Goal: Transaction & Acquisition: Obtain resource

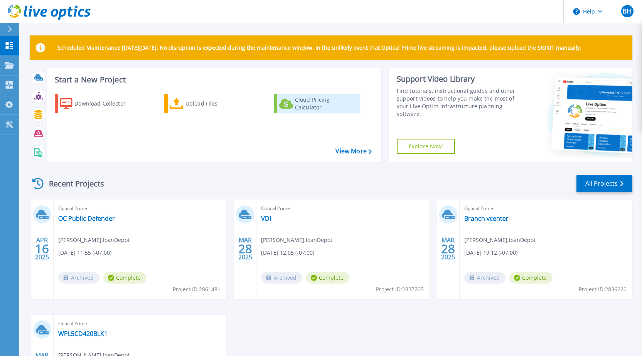
click at [301, 106] on div "Cloud Pricing Calculator" at bounding box center [326, 103] width 62 height 15
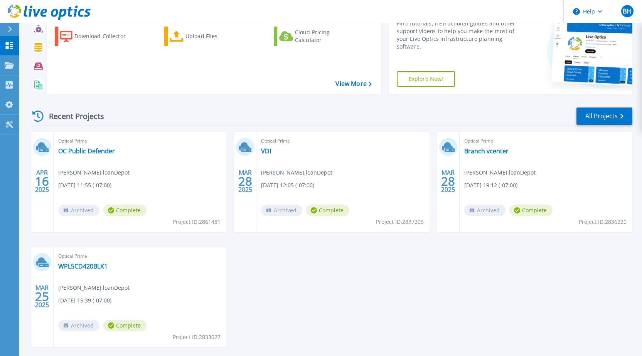
scroll to position [77, 0]
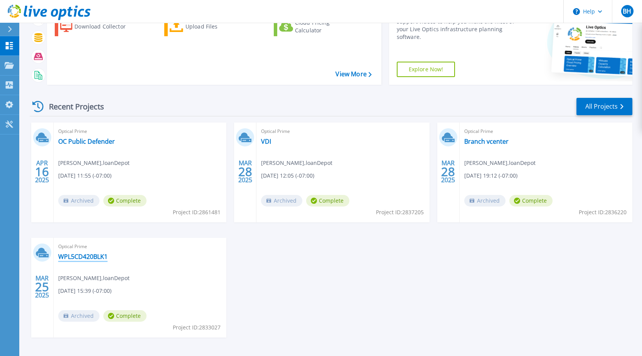
click at [83, 255] on link "WPL5CD420BLK1" at bounding box center [82, 257] width 49 height 8
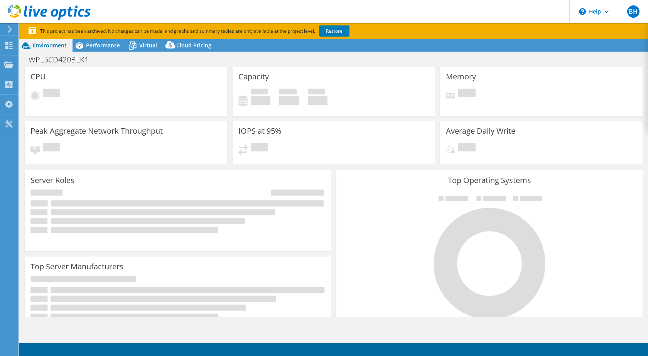
select select "USD"
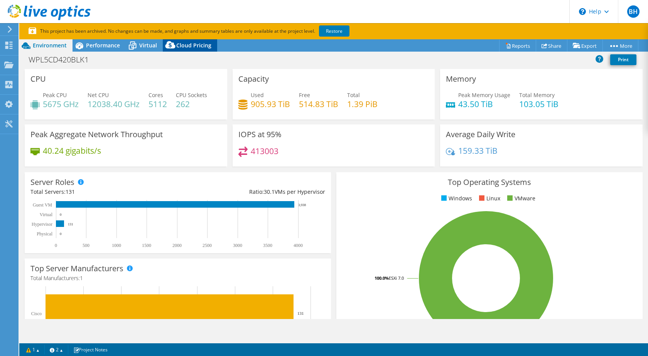
click at [181, 47] on span "Cloud Pricing" at bounding box center [193, 45] width 35 height 7
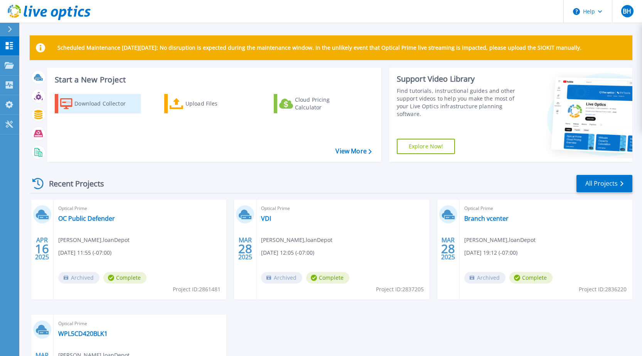
click at [100, 111] on div "Download Collector" at bounding box center [105, 103] width 62 height 15
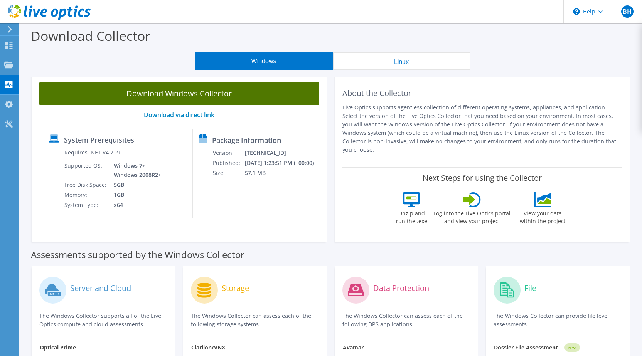
click at [214, 94] on link "Download Windows Collector" at bounding box center [179, 93] width 280 height 23
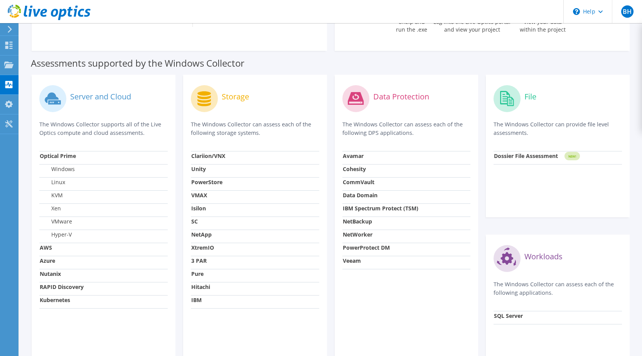
scroll to position [193, 0]
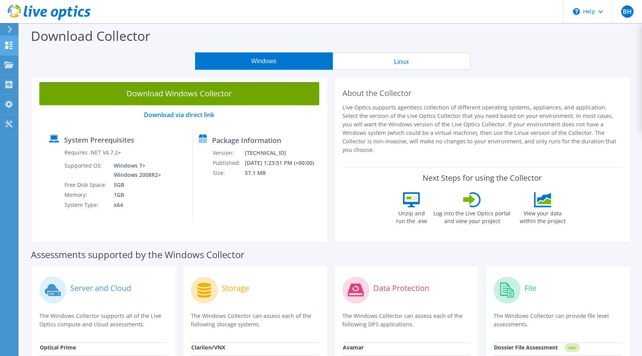
scroll to position [193, 0]
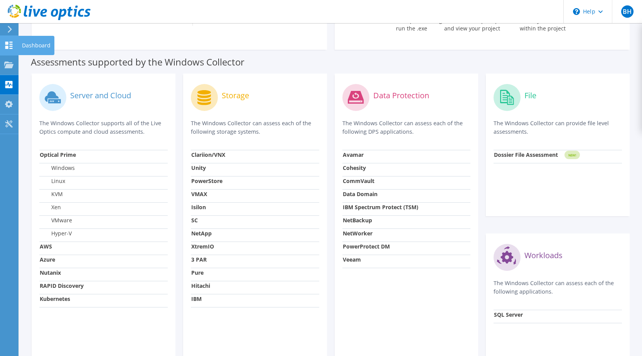
click at [9, 46] on icon at bounding box center [8, 45] width 9 height 7
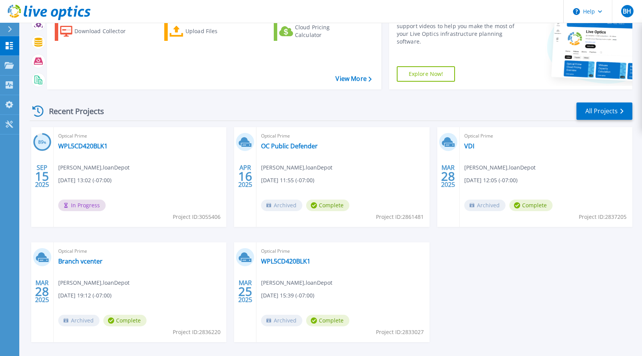
scroll to position [103, 0]
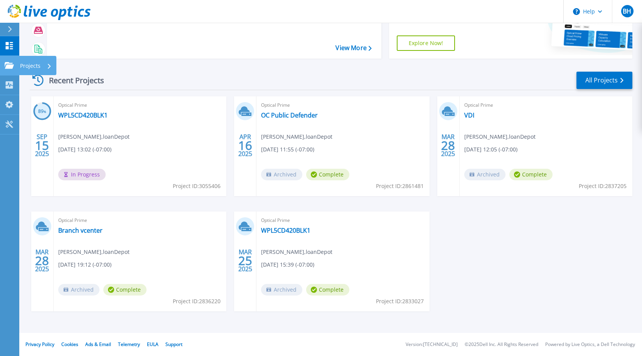
click at [6, 63] on icon at bounding box center [9, 65] width 9 height 7
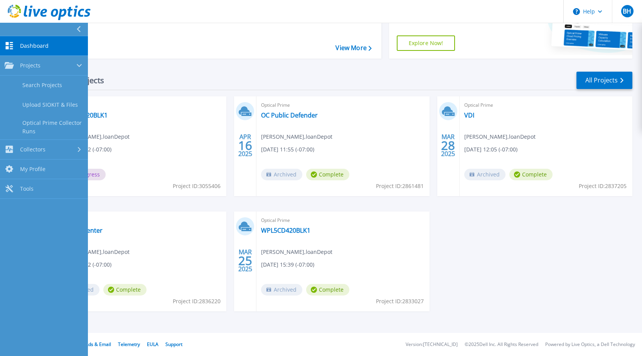
click at [8, 42] on icon at bounding box center [9, 45] width 9 height 7
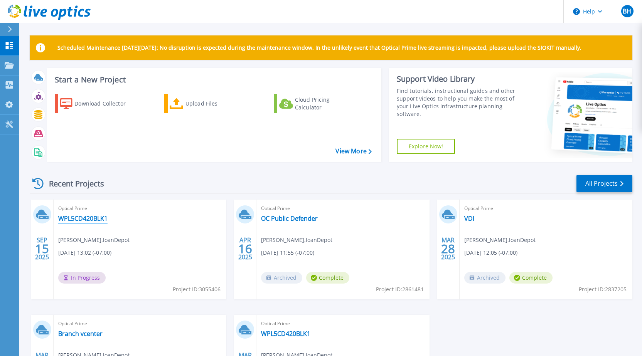
click at [83, 218] on link "WPL5CD420BLK1" at bounding box center [82, 219] width 49 height 8
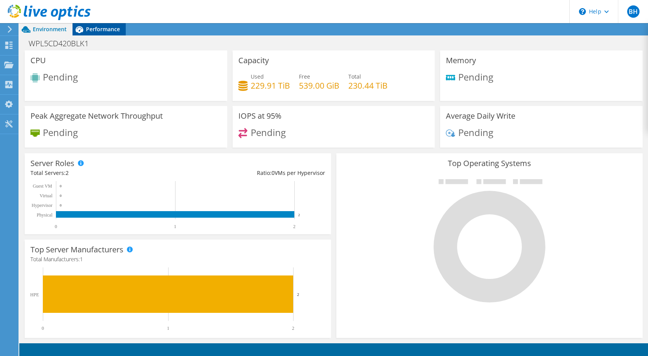
click at [93, 30] on span "Performance" at bounding box center [103, 28] width 34 height 7
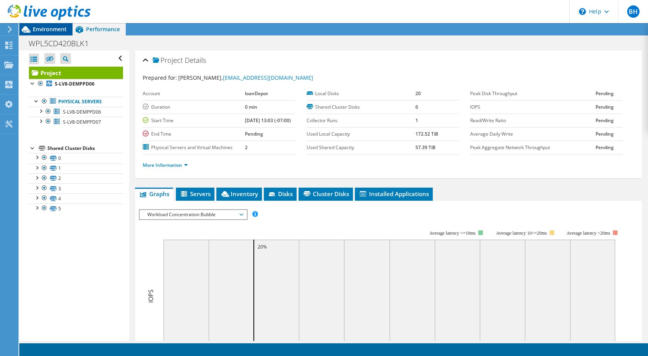
click at [39, 27] on span "Environment" at bounding box center [50, 28] width 34 height 7
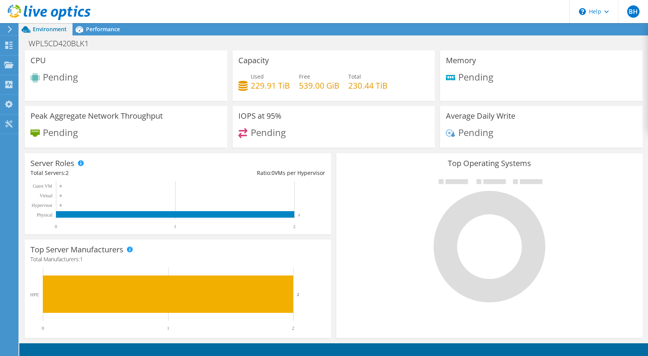
scroll to position [52, 0]
click at [7, 27] on div at bounding box center [8, 29] width 8 height 7
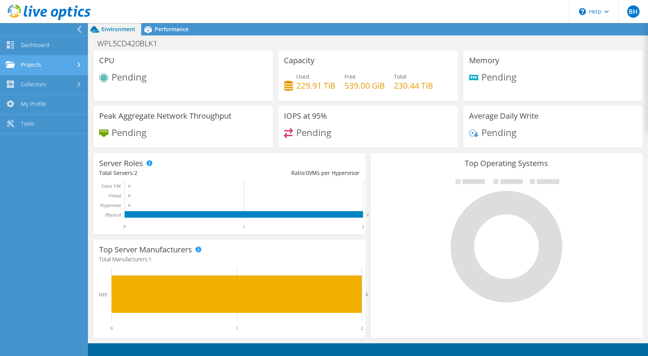
click at [33, 64] on link "Projects" at bounding box center [44, 66] width 88 height 20
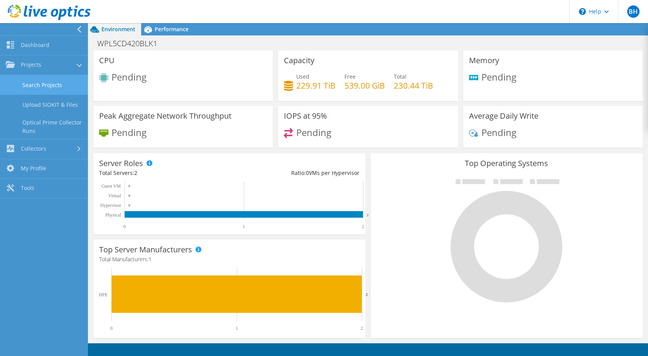
click at [34, 85] on link "Search Projects" at bounding box center [44, 85] width 88 height 20
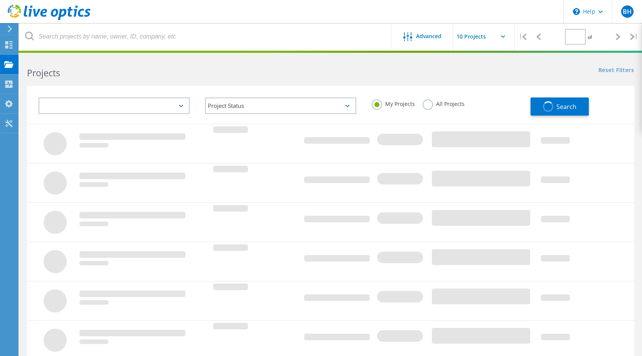
type input "1"
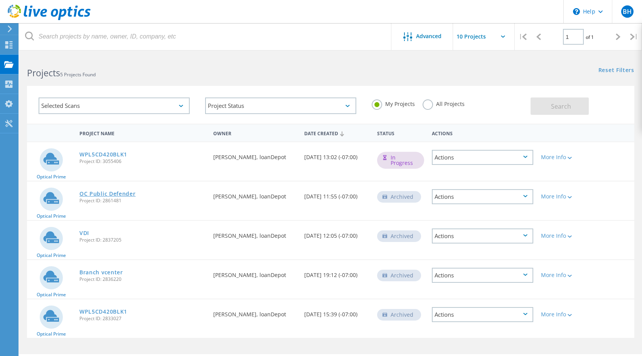
click at [90, 194] on link "OC Public Defender" at bounding box center [107, 193] width 56 height 5
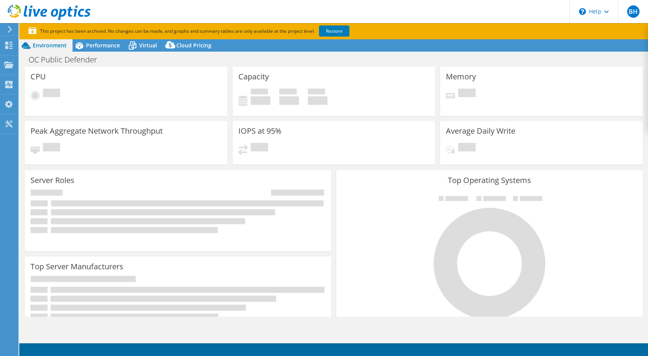
select select "USWest"
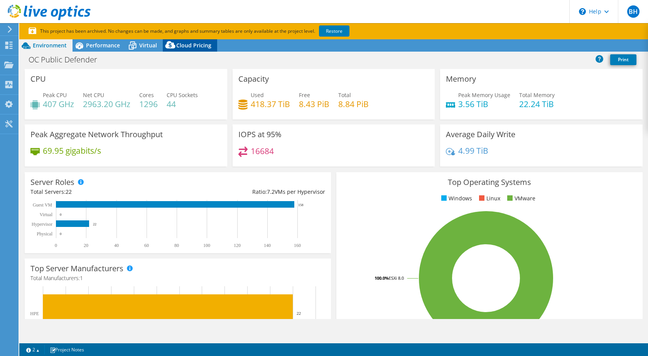
click at [194, 46] on span "Cloud Pricing" at bounding box center [193, 45] width 35 height 7
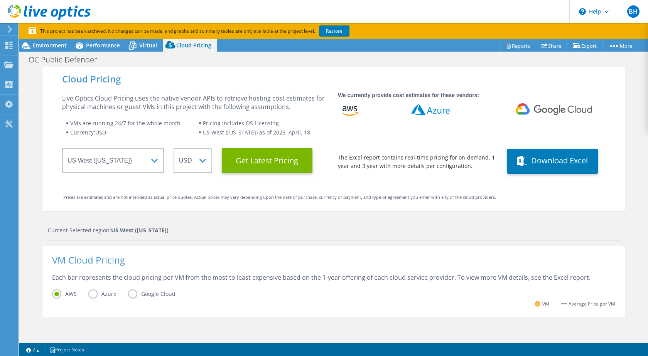
click at [84, 296] on label "AWS" at bounding box center [70, 294] width 36 height 9
click at [0, 0] on input "AWS" at bounding box center [0, 0] width 0 height 0
click at [89, 296] on label "Azure" at bounding box center [108, 294] width 40 height 9
click at [0, 0] on input "Azure" at bounding box center [0, 0] width 0 height 0
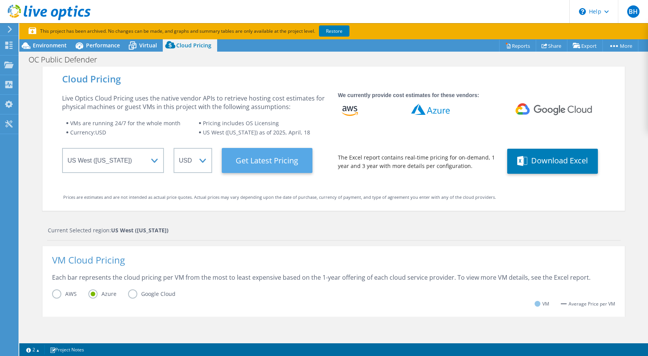
click at [279, 162] on Latest "Get Latest Pricing" at bounding box center [267, 160] width 91 height 25
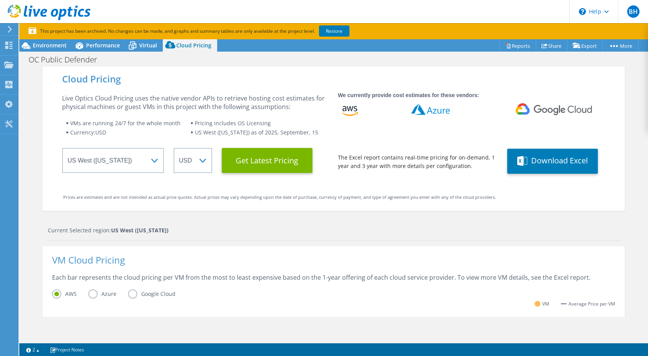
click at [96, 297] on label "Azure" at bounding box center [108, 294] width 40 height 9
click at [0, 0] on input "Azure" at bounding box center [0, 0] width 0 height 0
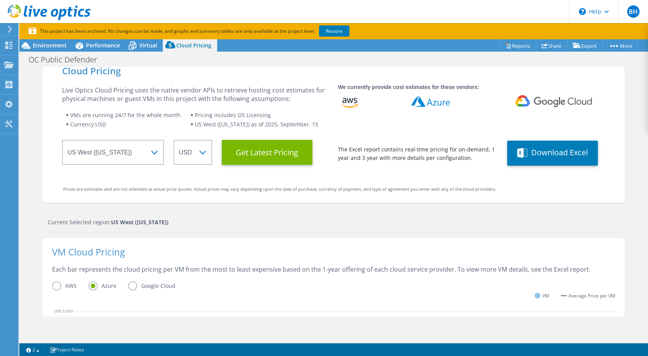
scroll to position [0, 0]
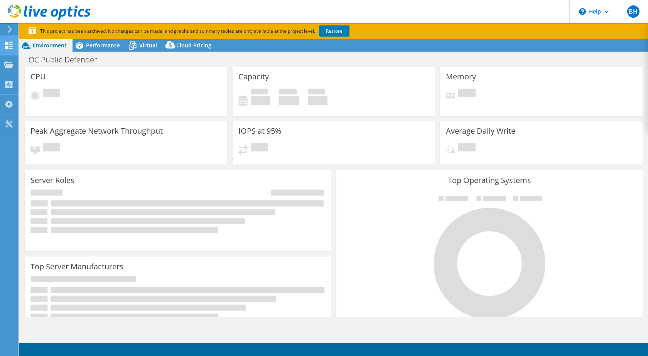
click at [10, 46] on use at bounding box center [8, 45] width 7 height 7
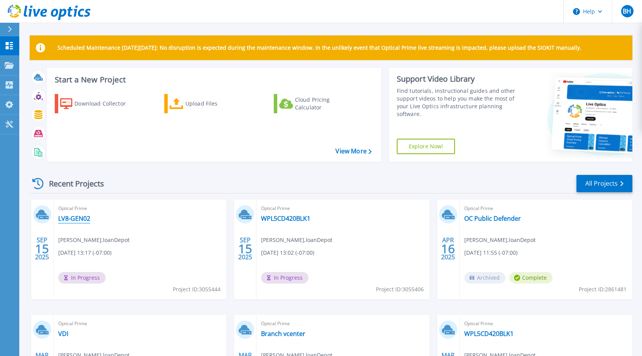
click at [86, 215] on link "LV8-GEN02" at bounding box center [74, 219] width 32 height 8
click at [228, 171] on div "Recent Projects All Projects SEP 15 2025 Optical Prime LV8-GEN02 Bryan Ho , loa…" at bounding box center [331, 302] width 603 height 268
click at [607, 184] on link "All Projects" at bounding box center [605, 183] width 56 height 17
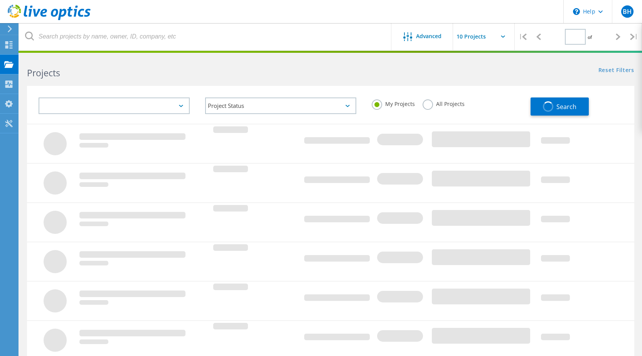
type input "1"
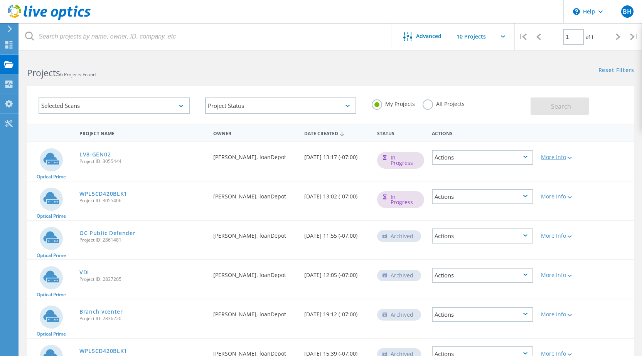
click at [571, 159] on icon at bounding box center [570, 158] width 4 height 2
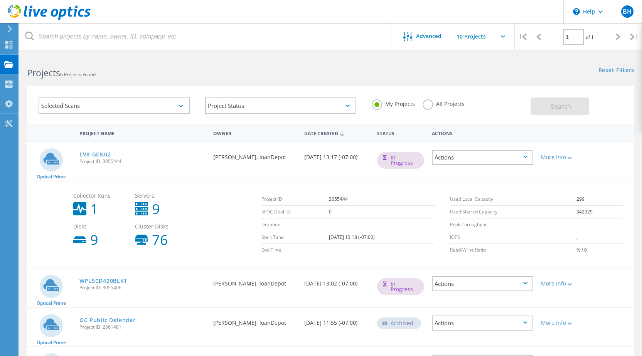
click at [518, 155] on div "Actions" at bounding box center [483, 157] width 102 height 15
click at [447, 174] on div "Delete" at bounding box center [483, 176] width 100 height 12
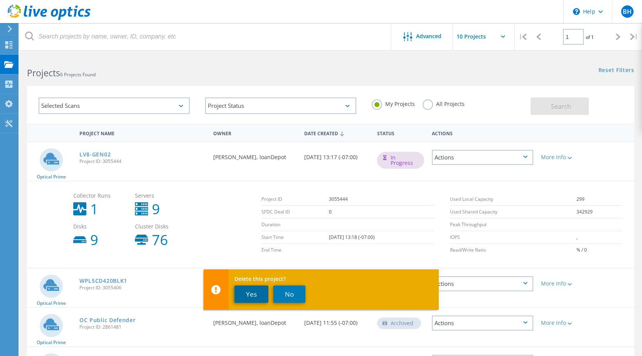
click at [252, 292] on button "Yes" at bounding box center [251, 294] width 34 height 17
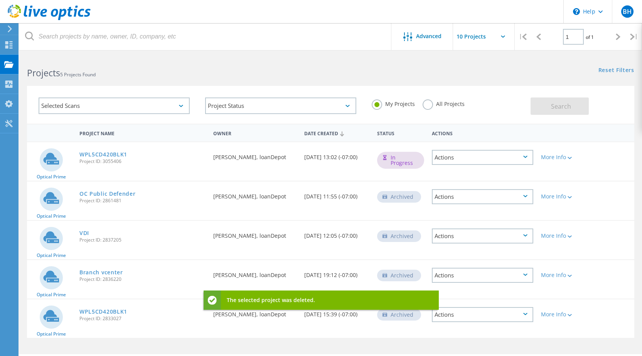
click at [471, 157] on div "Actions" at bounding box center [483, 157] width 102 height 15
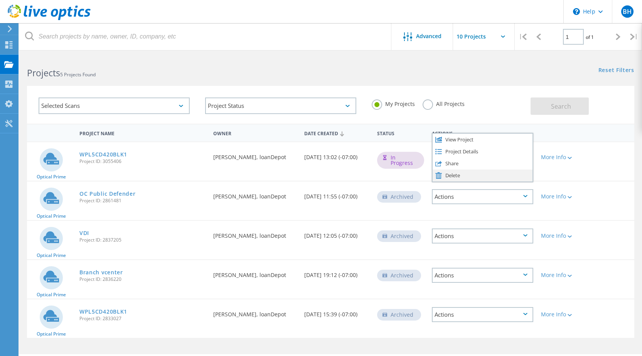
click at [450, 174] on div "Delete" at bounding box center [483, 176] width 100 height 12
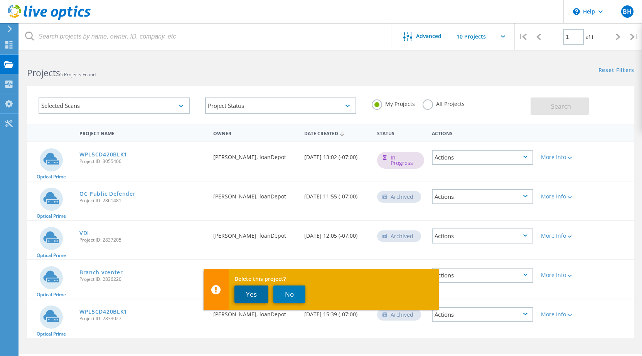
click at [248, 292] on button "Yes" at bounding box center [251, 294] width 34 height 17
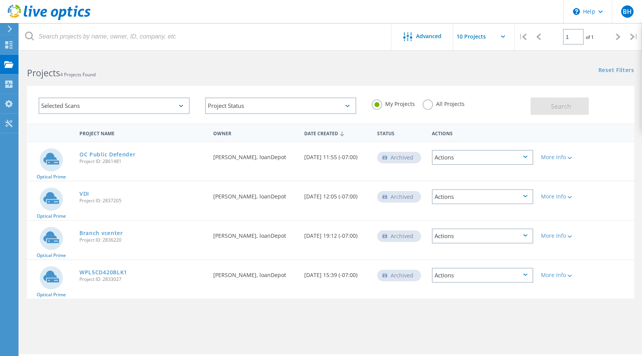
click at [457, 192] on div "Actions" at bounding box center [483, 196] width 102 height 15
click at [108, 233] on link "Branch vcenter" at bounding box center [101, 233] width 44 height 5
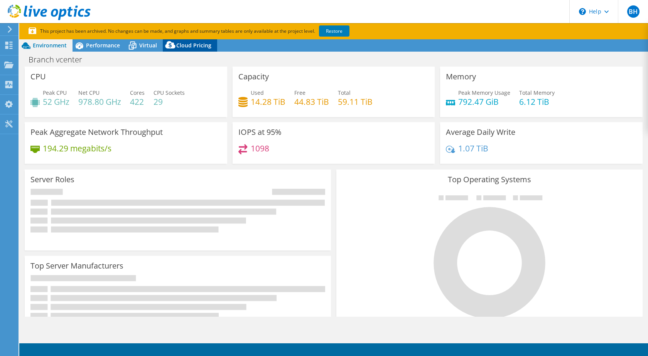
select select "USD"
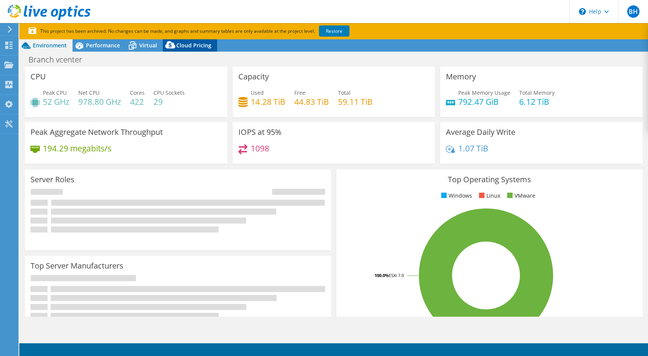
click at [189, 48] on span "Cloud Pricing" at bounding box center [193, 45] width 35 height 7
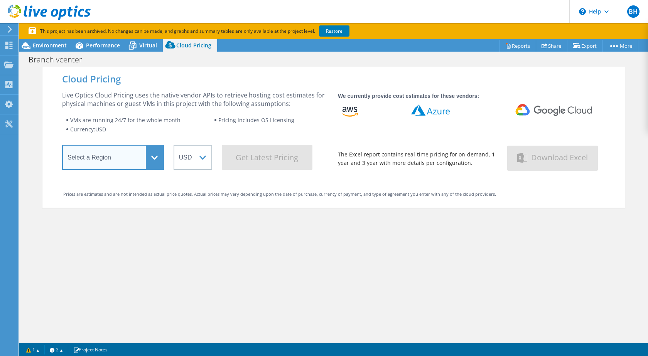
click at [150, 168] on select "Select a Region Asia Pacific (Hong Kong) Asia Pacific (Mumbai) Asia Pacific (Se…" at bounding box center [113, 157] width 102 height 25
select select "USWest"
click at [62, 148] on select "Select a Region Asia Pacific (Hong Kong) Asia Pacific (Mumbai) Asia Pacific (Se…" at bounding box center [113, 157] width 102 height 25
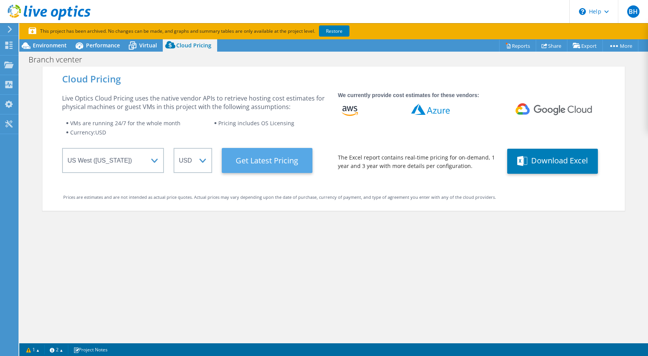
click at [253, 160] on Latest "Get Latest Pricing" at bounding box center [267, 160] width 91 height 25
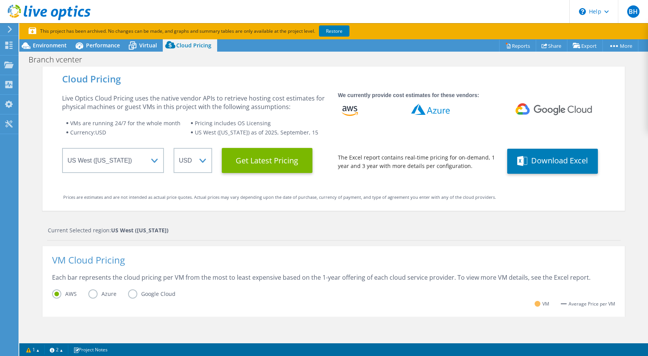
scroll to position [154, 0]
click at [100, 297] on label "Azure" at bounding box center [108, 294] width 40 height 9
click at [0, 0] on input "Azure" at bounding box center [0, 0] width 0 height 0
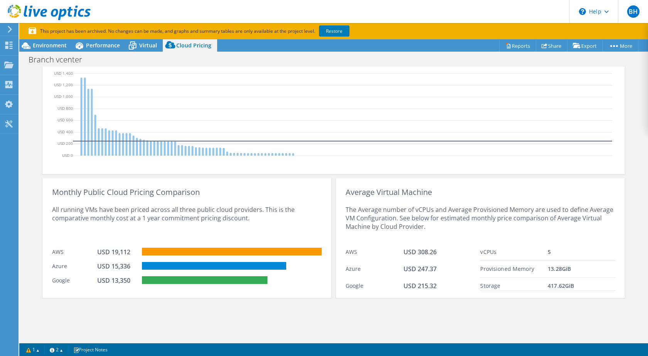
scroll to position [275, 0]
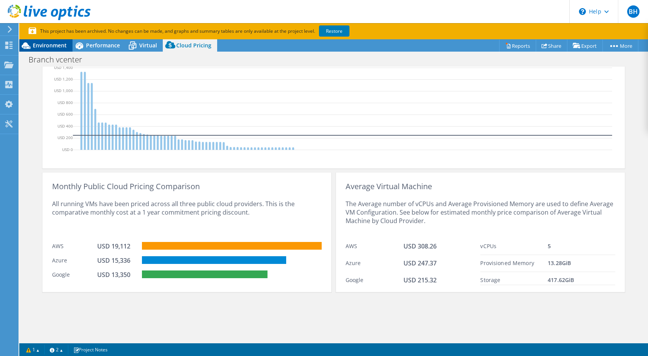
click at [56, 44] on span "Environment" at bounding box center [50, 45] width 34 height 7
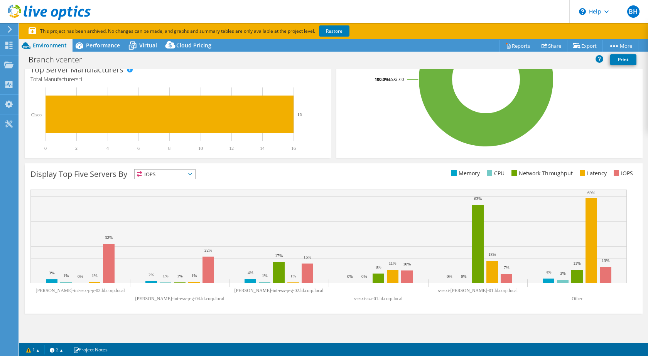
scroll to position [0, 0]
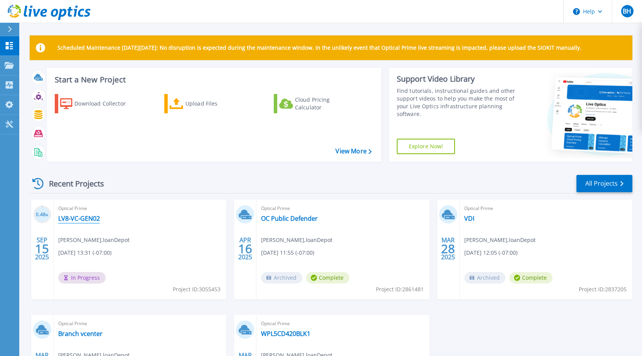
click at [91, 219] on link "LV8-VC-GEN02" at bounding box center [79, 219] width 42 height 8
